Goal: Find specific page/section

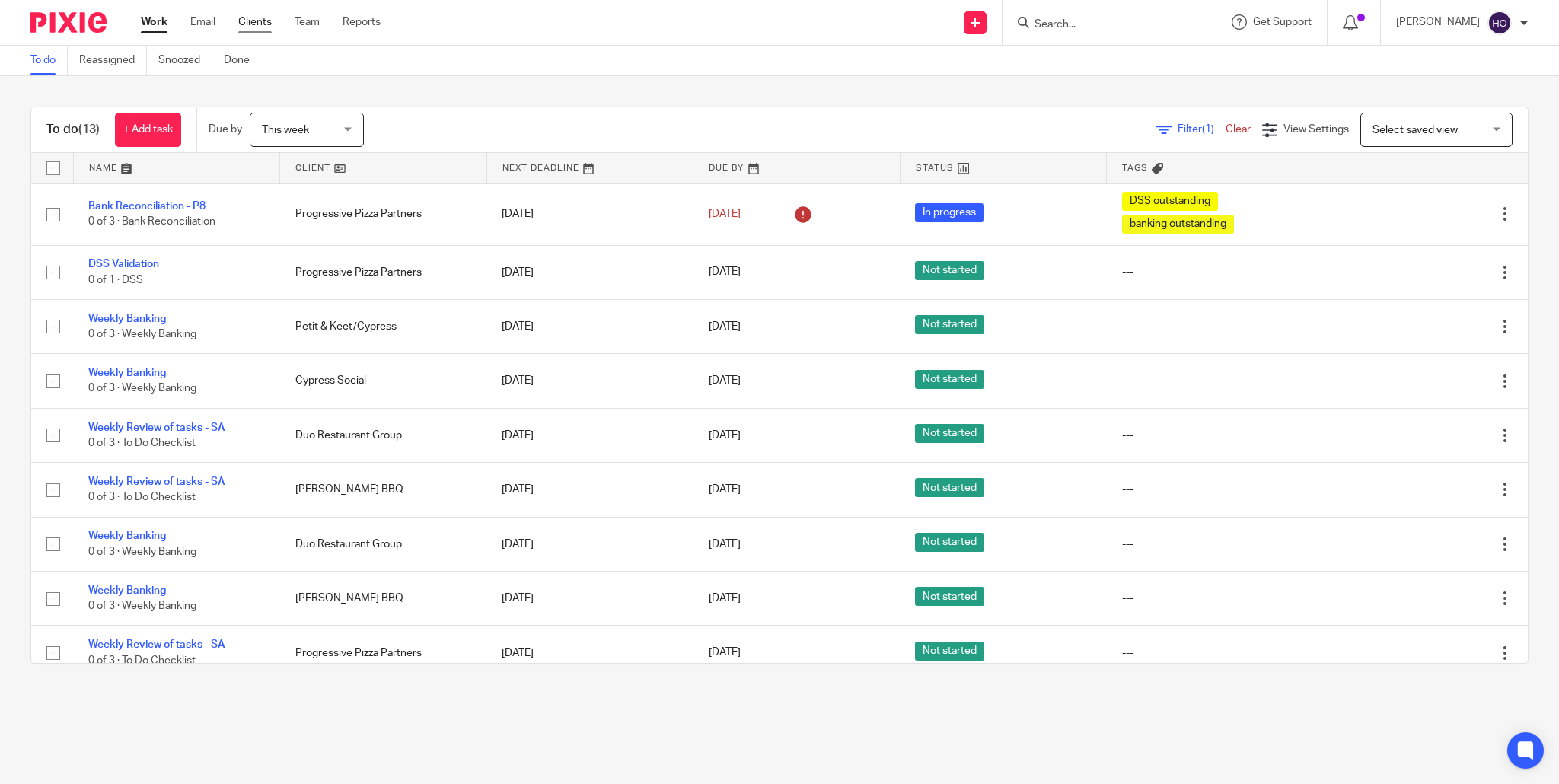
click at [263, 23] on link "Clients" at bounding box center [254, 22] width 34 height 15
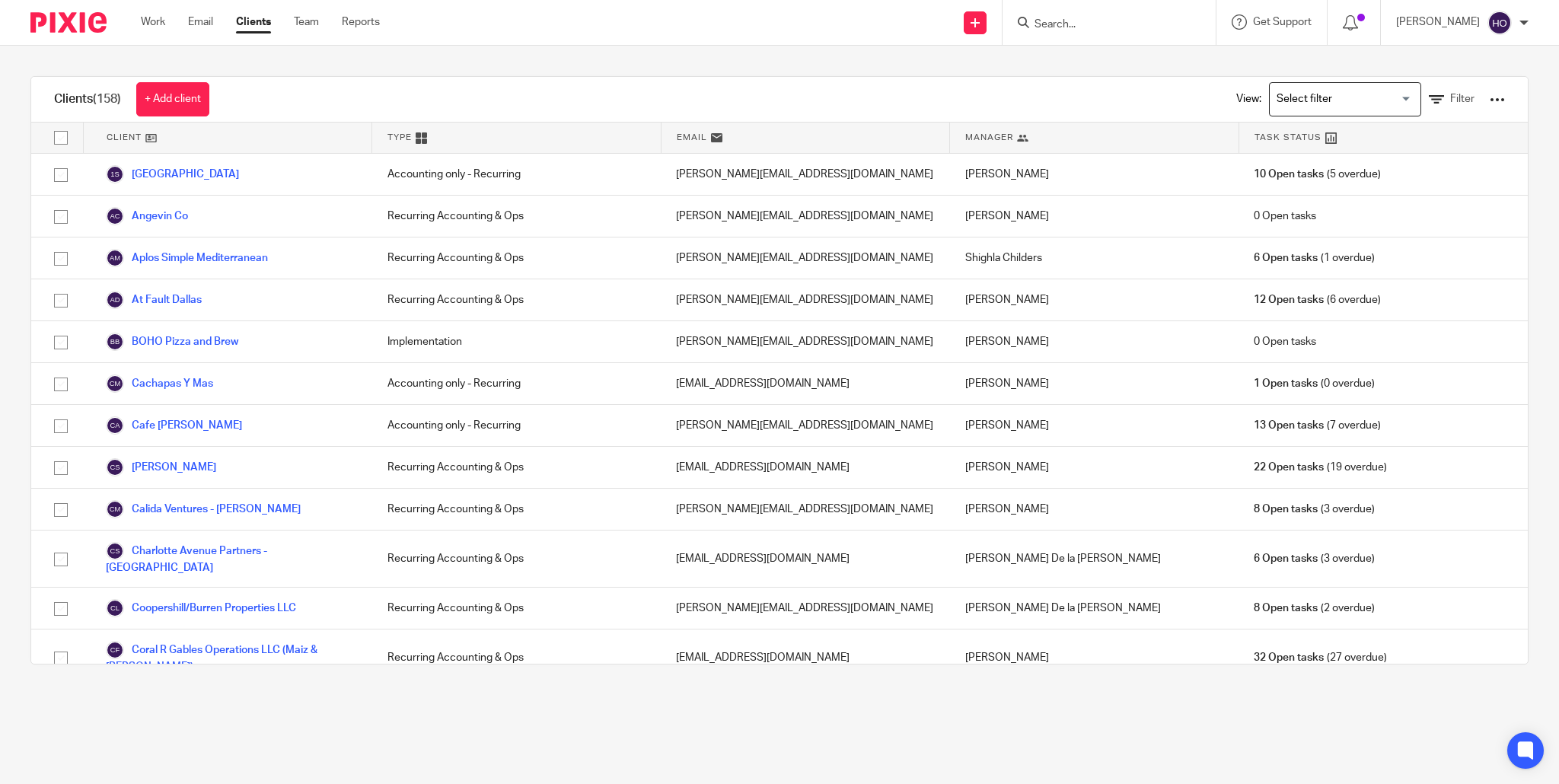
click at [1354, 100] on input "Search for option" at bounding box center [1342, 100] width 141 height 26
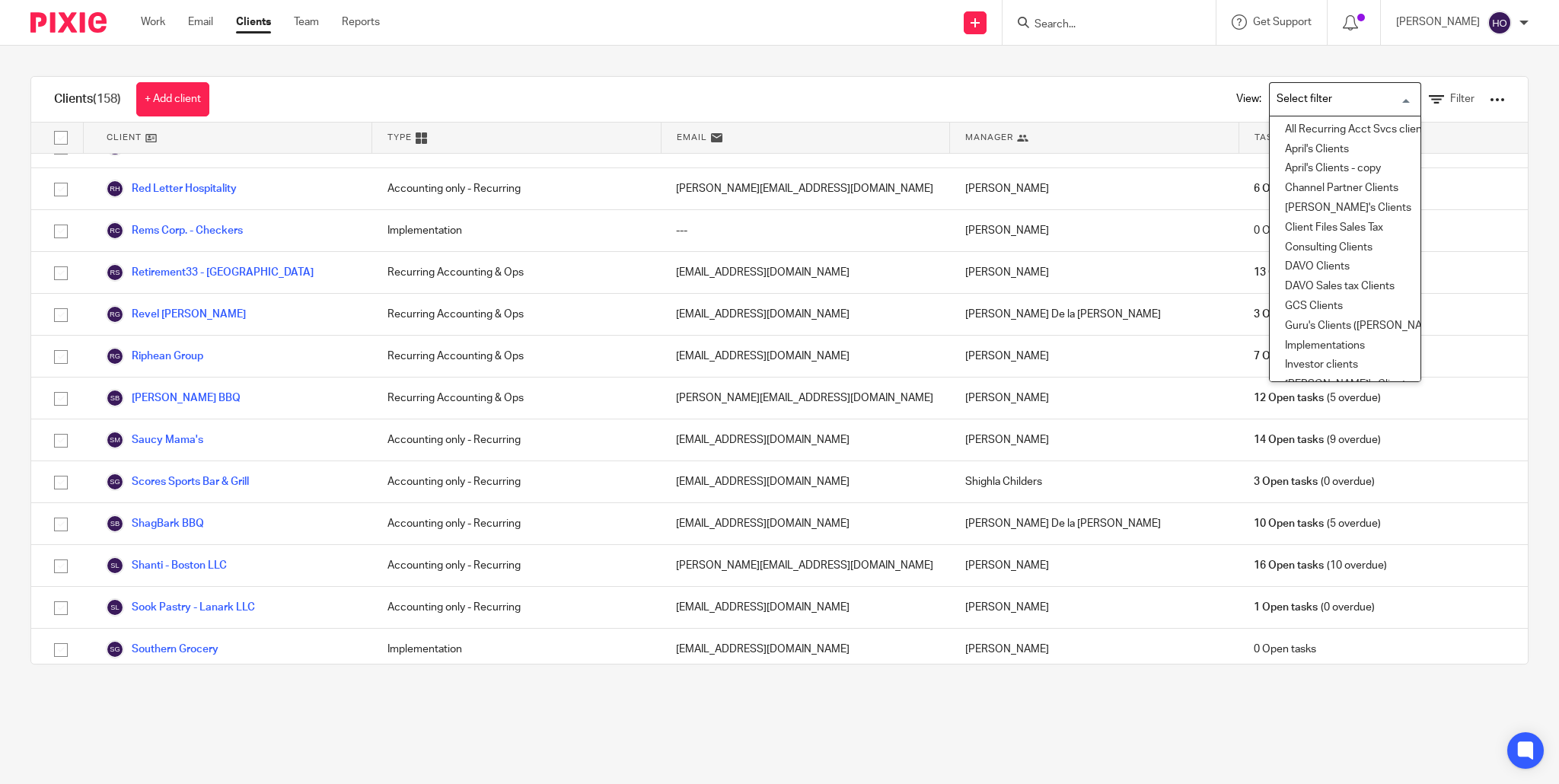
scroll to position [3437, 0]
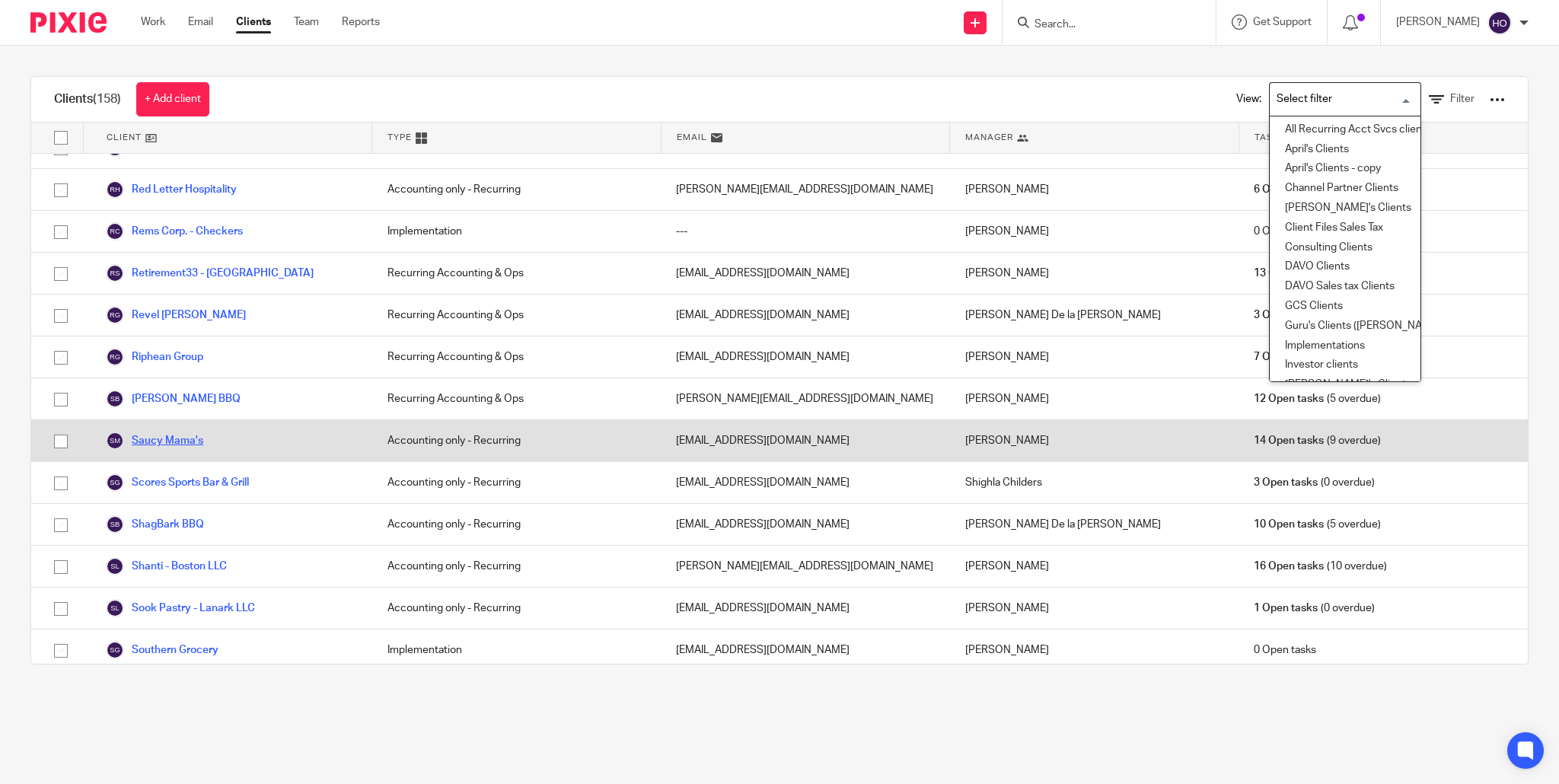
click at [178, 431] on link "Saucy Mama's" at bounding box center [155, 440] width 97 height 18
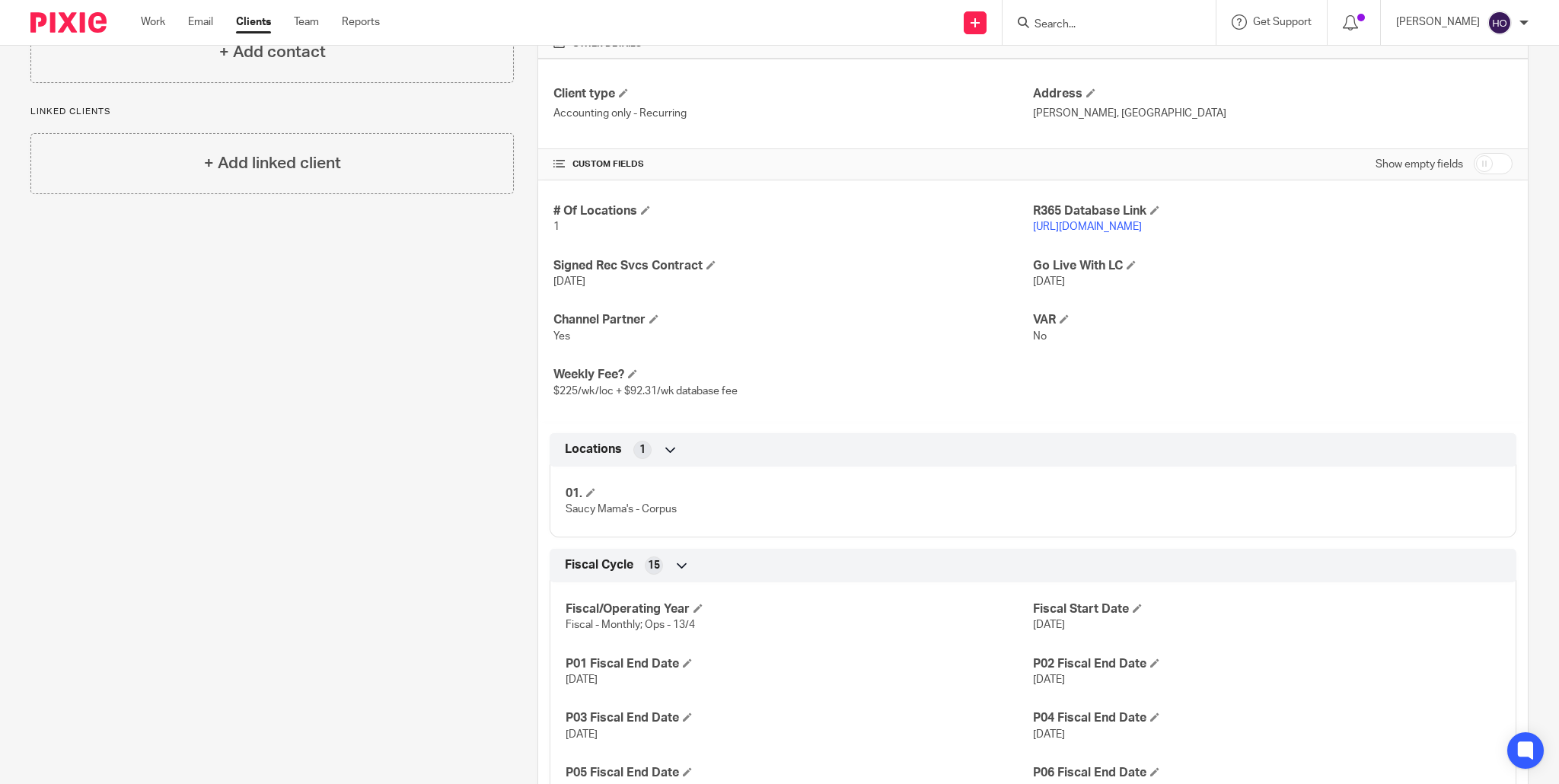
scroll to position [517, 0]
